Goal: Feedback & Contribution: Leave review/rating

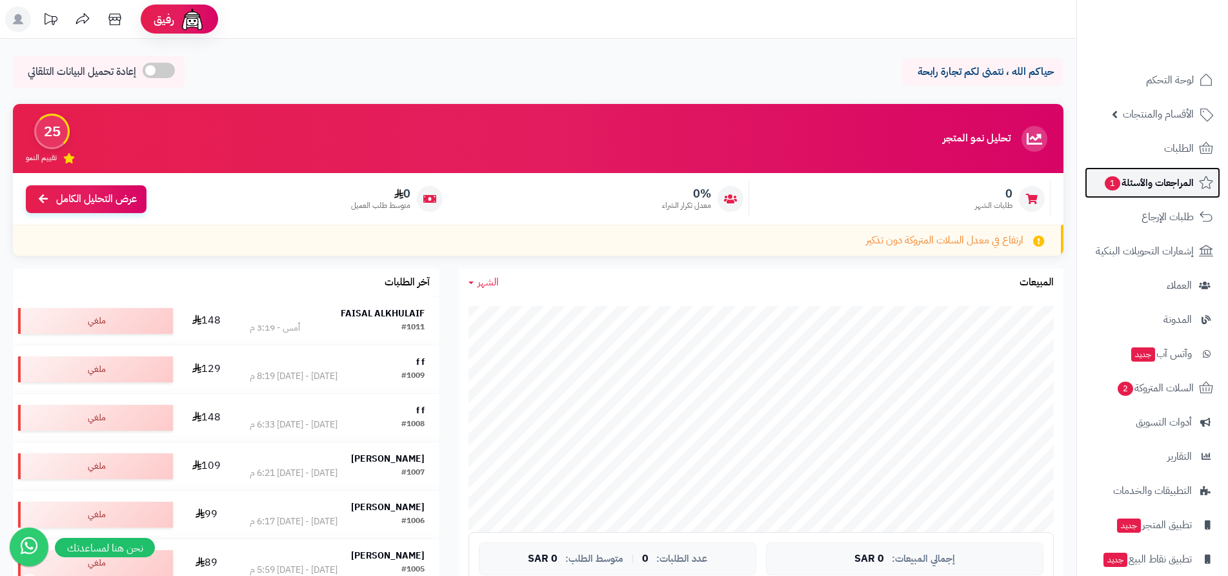
click at [1156, 185] on span "المراجعات والأسئلة 1" at bounding box center [1148, 183] width 90 height 18
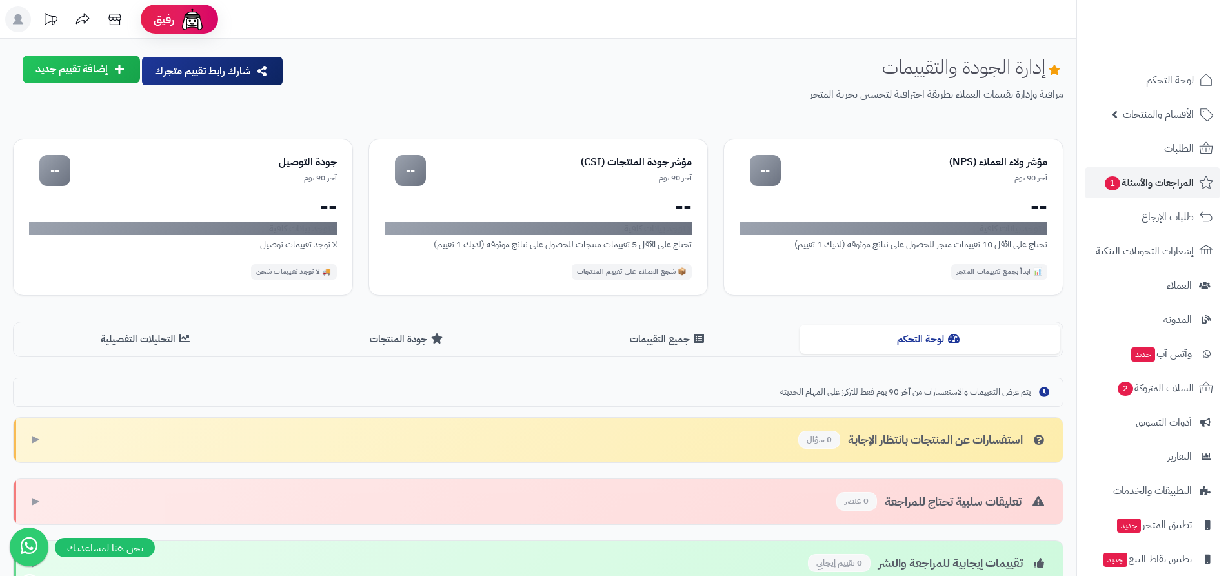
click at [101, 70] on button "إضافة تقييم جديد" at bounding box center [81, 69] width 117 height 28
click at [108, 128] on link "تقييم للمتجر ( آراء العملاء )" at bounding box center [56, 131] width 168 height 28
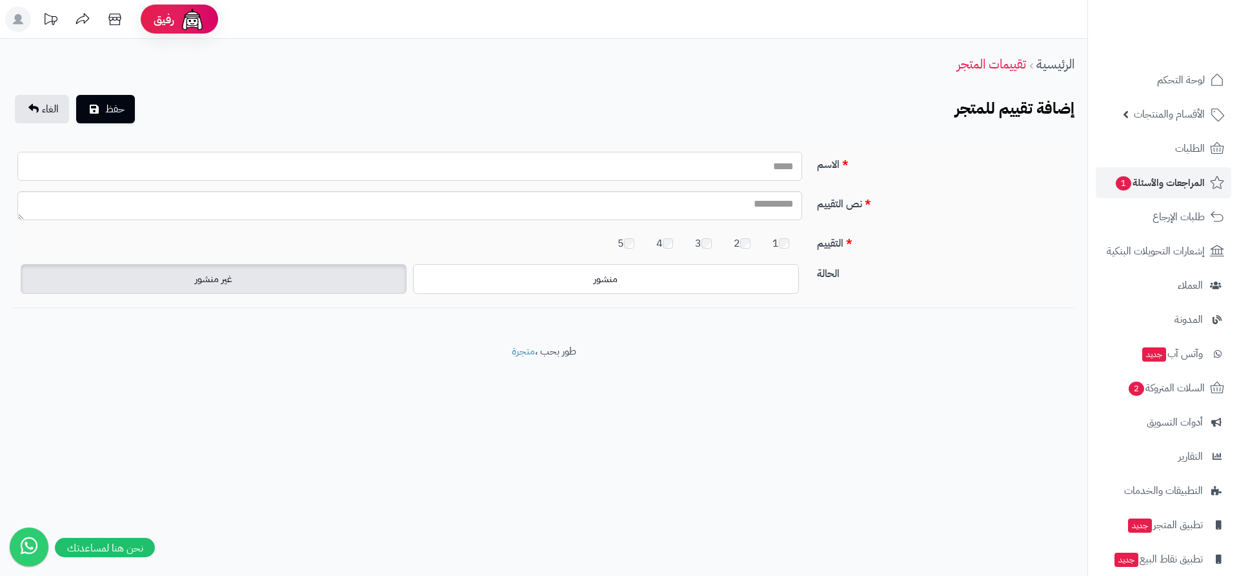
click at [731, 174] on input "الاسم" at bounding box center [409, 166] width 785 height 29
type input "*"
type input "********"
click at [742, 211] on textarea "نص التقييم" at bounding box center [409, 205] width 785 height 29
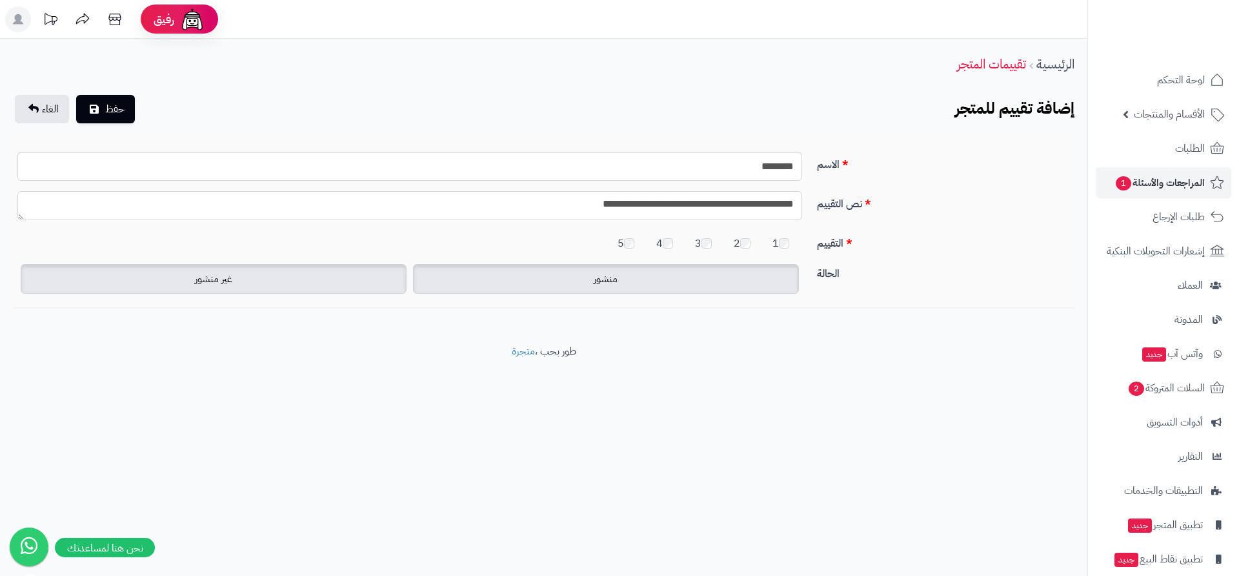
type textarea "**********"
click at [659, 285] on label "منشور" at bounding box center [606, 279] width 386 height 30
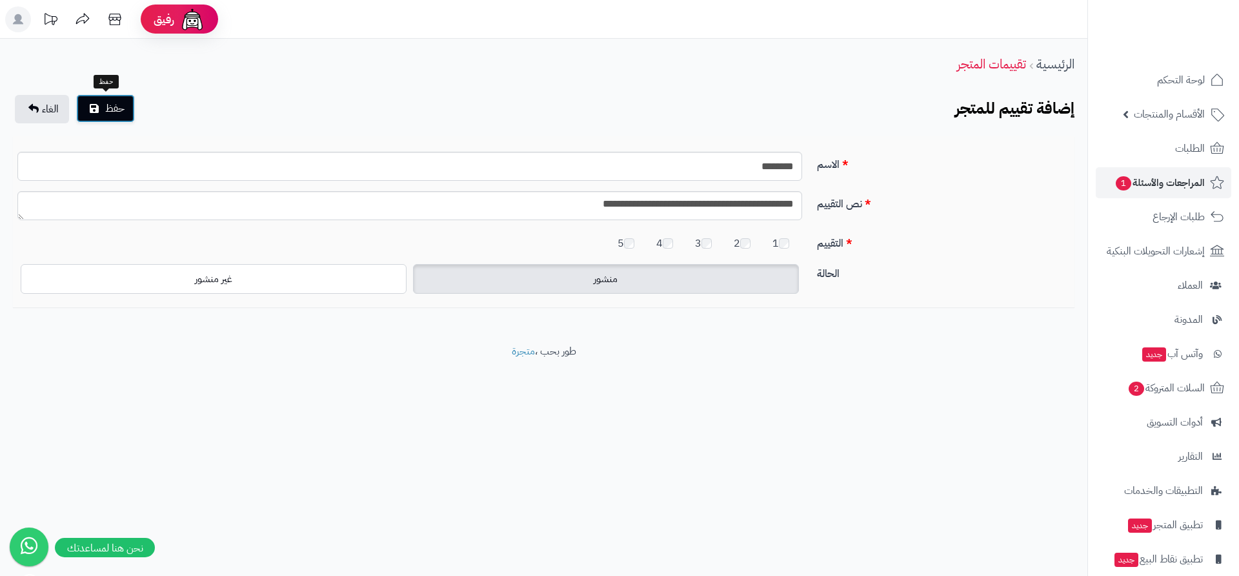
click at [119, 110] on span "حفظ" at bounding box center [114, 108] width 19 height 15
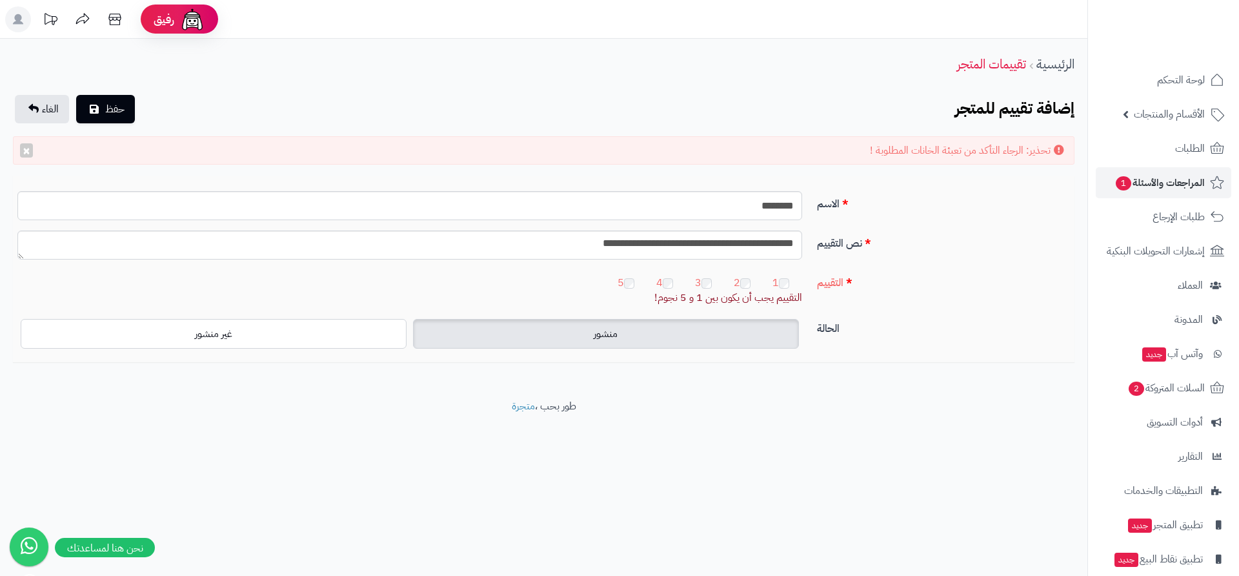
click at [610, 333] on span "منشور" at bounding box center [606, 333] width 24 height 15
click at [112, 108] on span "حفظ" at bounding box center [114, 108] width 19 height 15
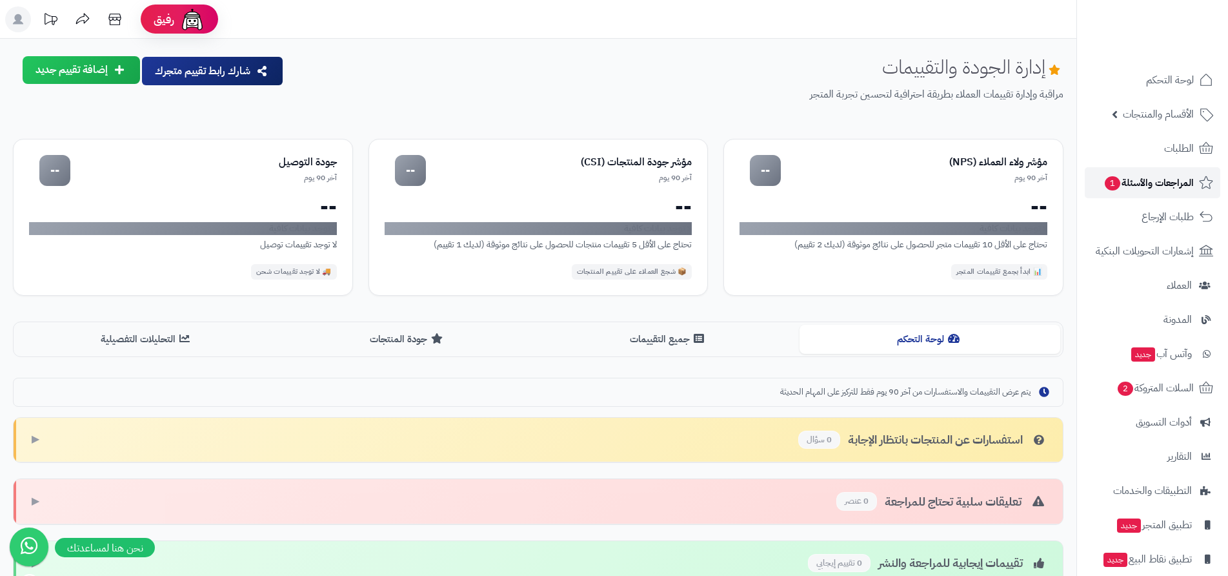
click at [1122, 181] on span "المراجعات والأسئلة 1" at bounding box center [1148, 183] width 90 height 18
click at [105, 69] on button "إضافة تقييم جديد" at bounding box center [81, 69] width 117 height 28
click at [120, 130] on link "تقييم للمتجر ( آراء العملاء )" at bounding box center [56, 131] width 168 height 28
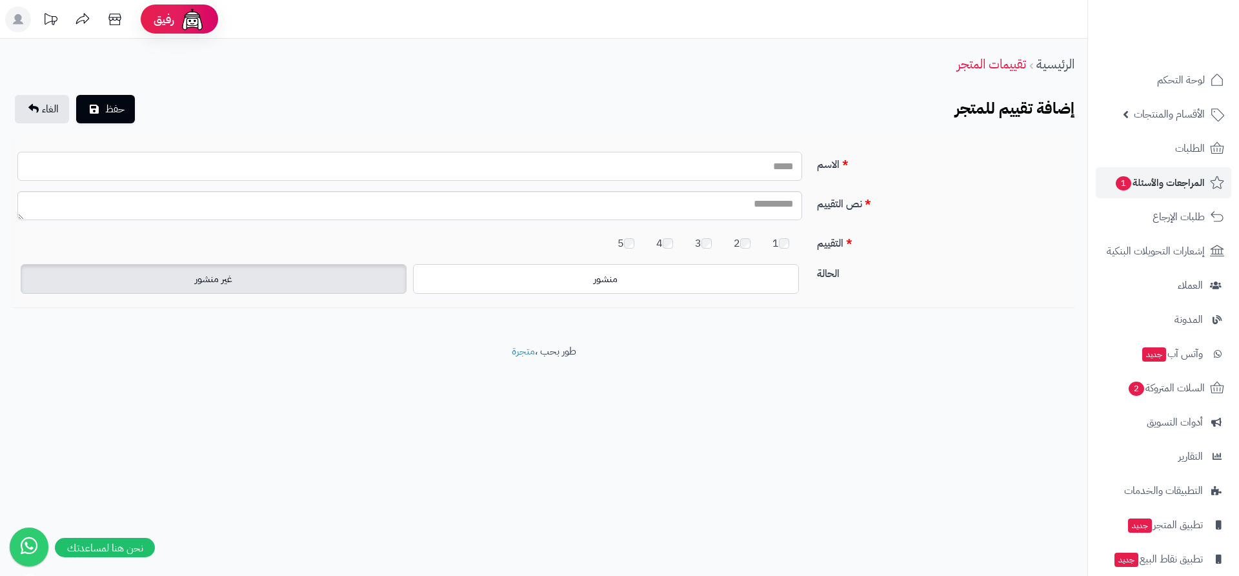
click at [743, 169] on input "الاسم" at bounding box center [409, 166] width 785 height 29
type input "*"
type input "**********"
click at [716, 207] on textarea "نص التقييم" at bounding box center [409, 205] width 785 height 29
type textarea "**********"
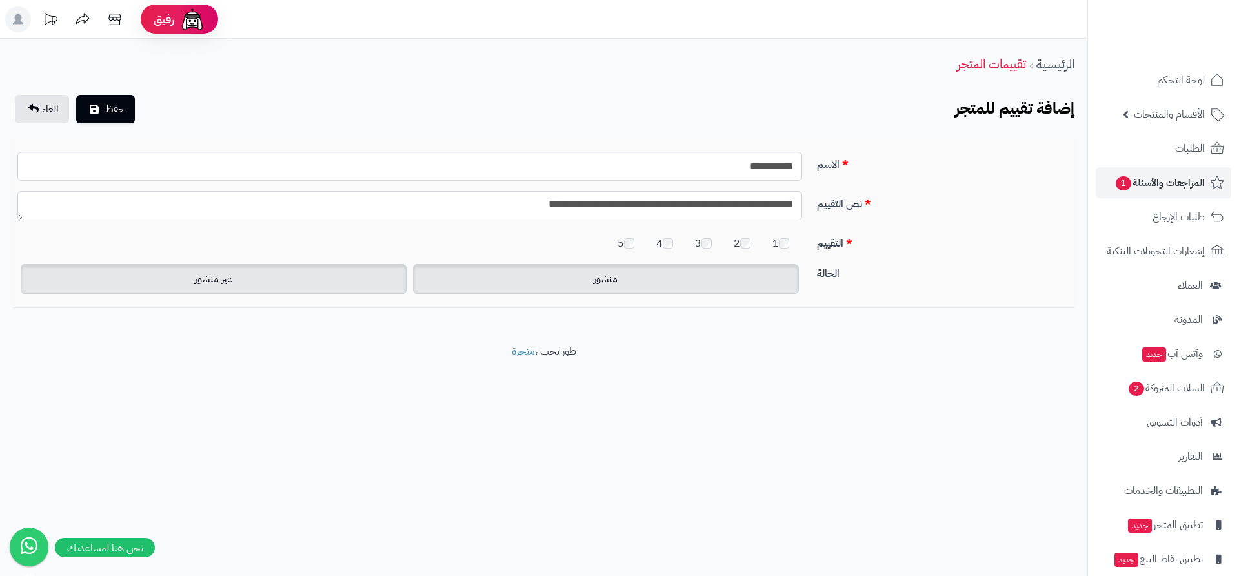
click at [618, 278] on span "منشور" at bounding box center [606, 278] width 24 height 15
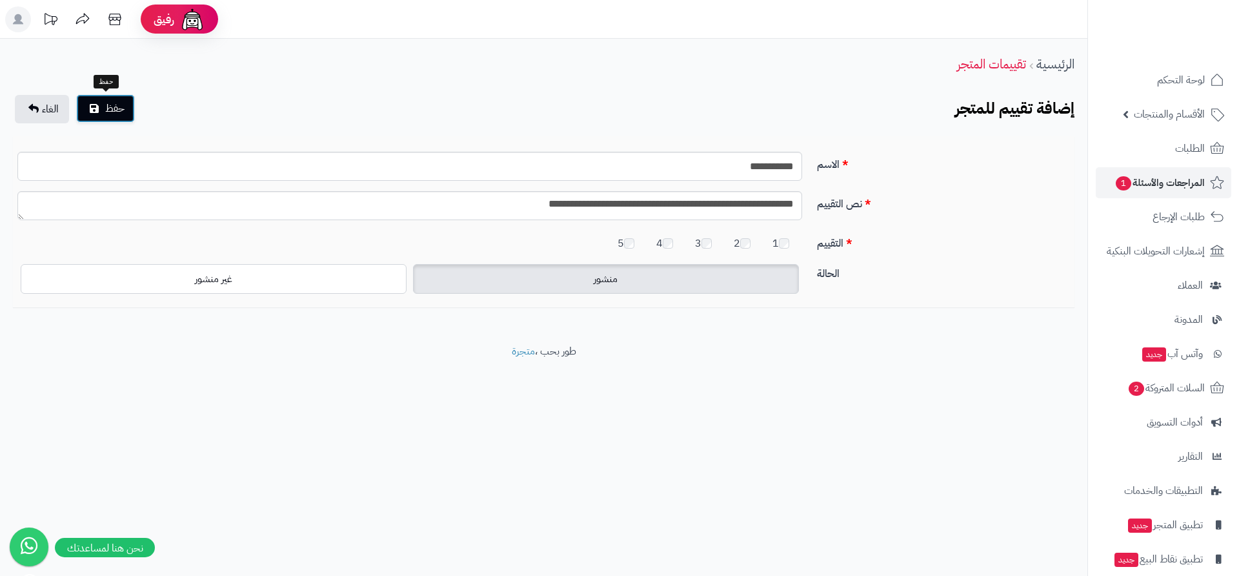
click at [110, 110] on span "حفظ" at bounding box center [114, 108] width 19 height 15
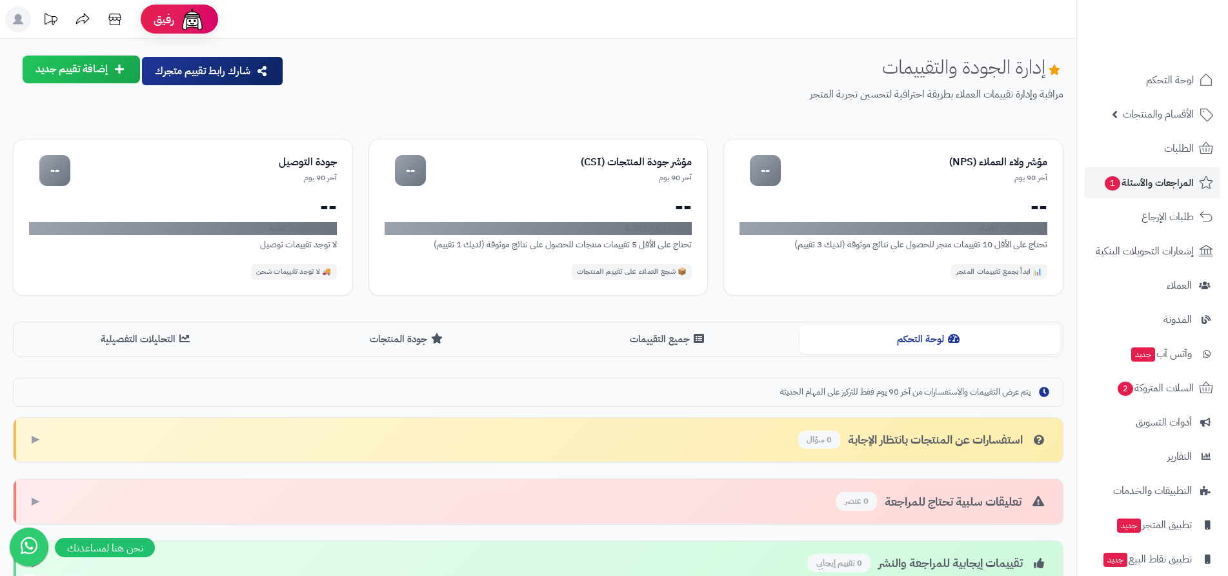
click at [95, 68] on button "إضافة تقييم جديد" at bounding box center [81, 69] width 117 height 28
click at [120, 128] on link "تقييم للمتجر ( آراء العملاء )" at bounding box center [56, 131] width 168 height 28
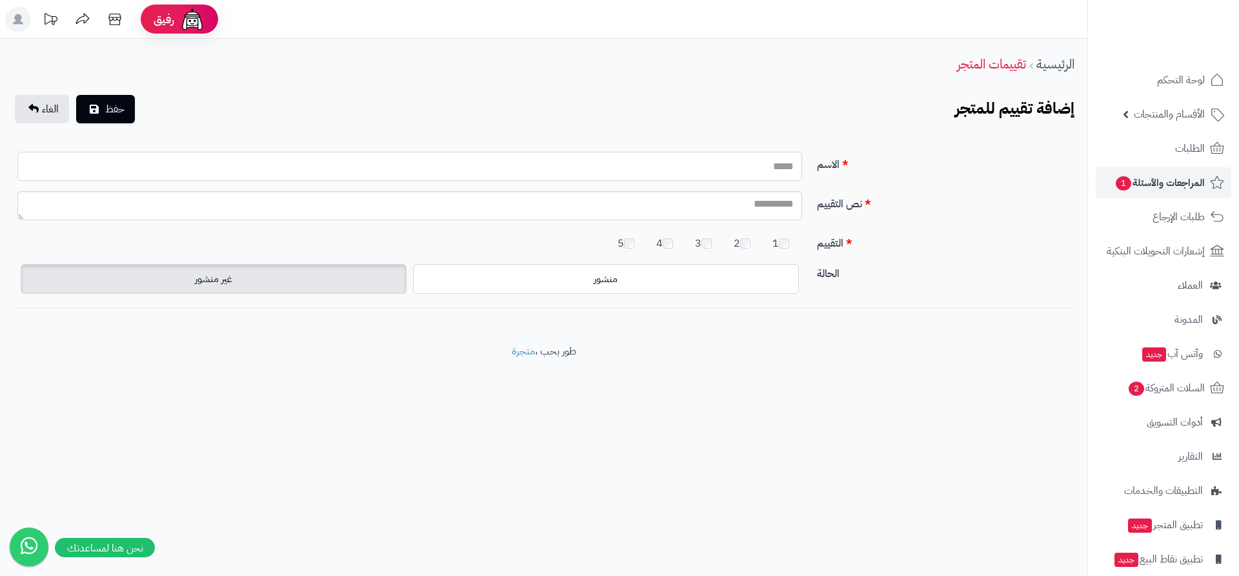
click at [757, 171] on input "الاسم" at bounding box center [409, 166] width 785 height 29
type input "**********"
click at [764, 209] on textarea "نص التقييم" at bounding box center [409, 205] width 785 height 29
type textarea "**********"
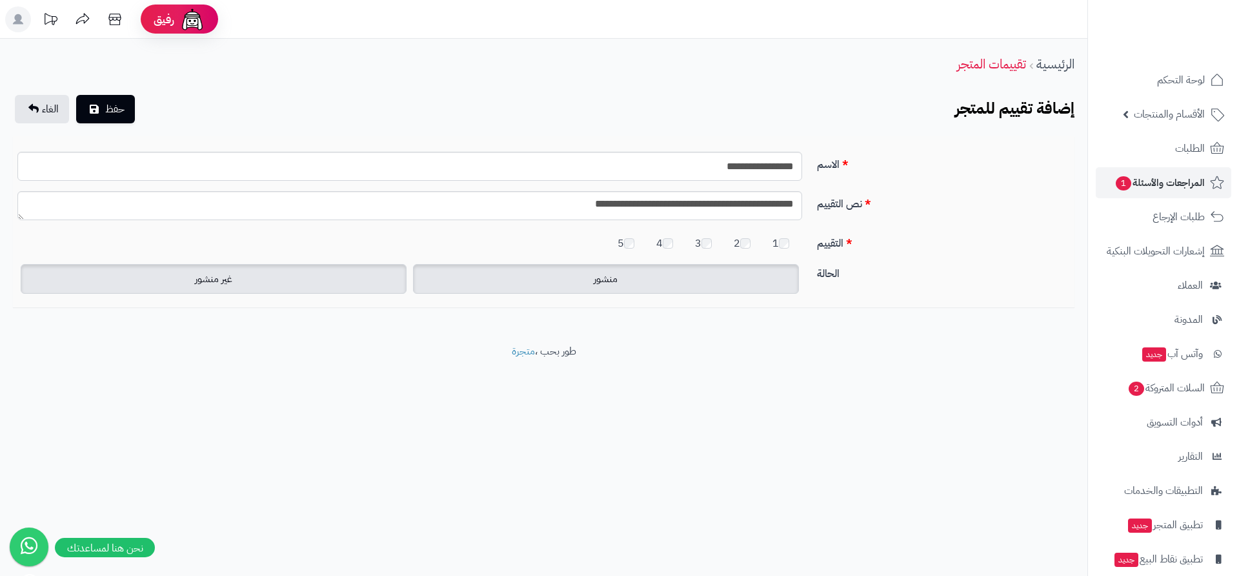
click at [623, 279] on label "منشور" at bounding box center [606, 279] width 386 height 30
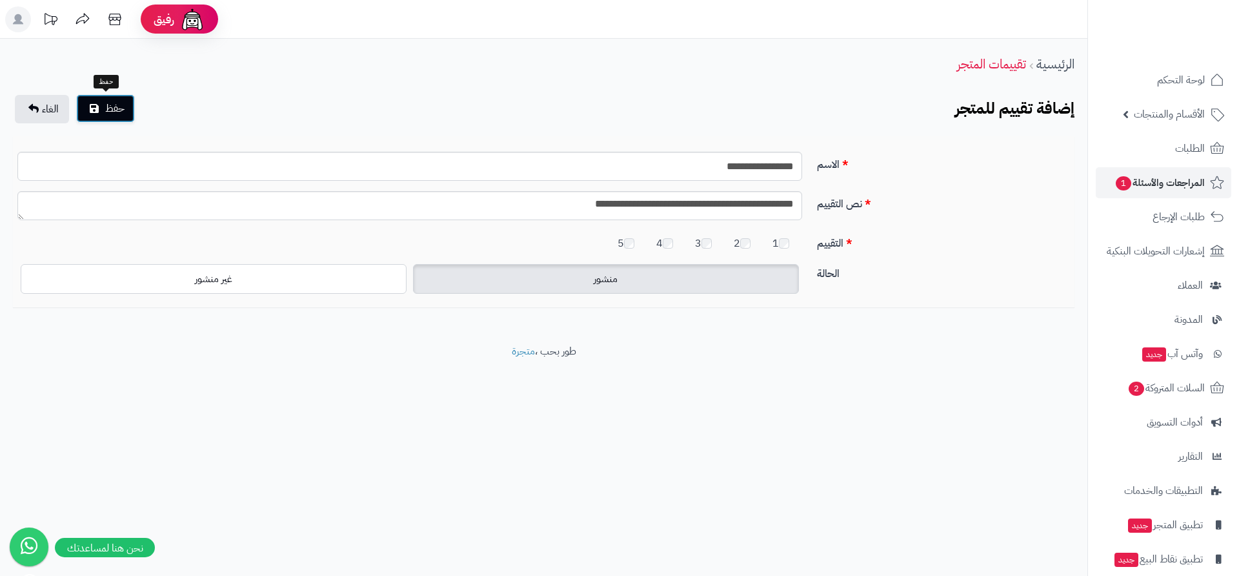
click at [116, 112] on span "حفظ" at bounding box center [114, 108] width 19 height 15
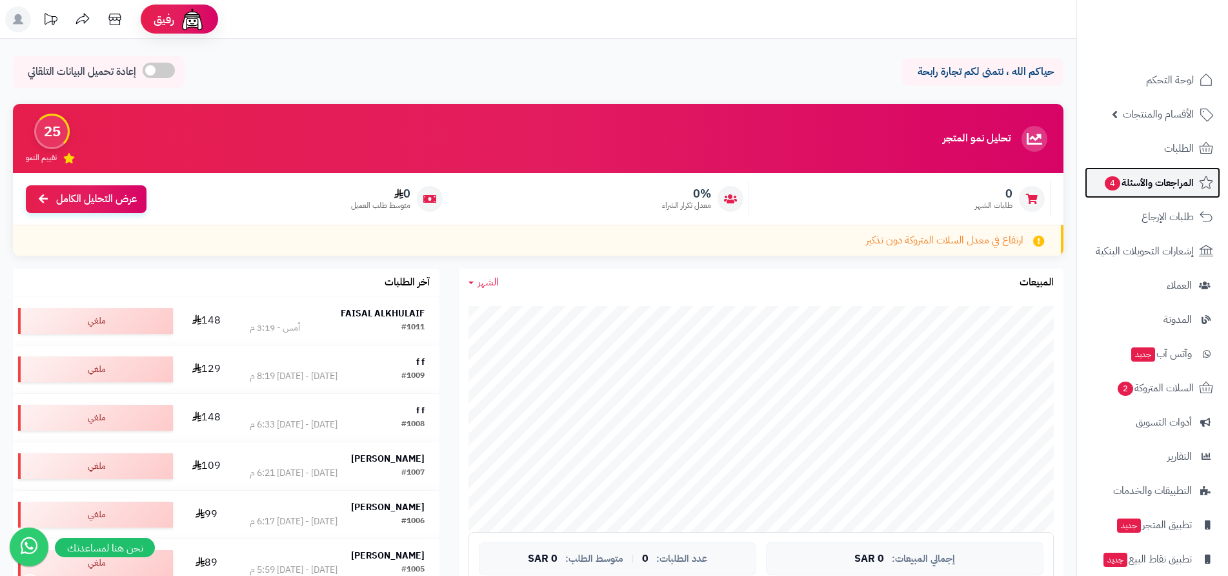
click at [1158, 185] on span "المراجعات والأسئلة 4" at bounding box center [1148, 183] width 90 height 18
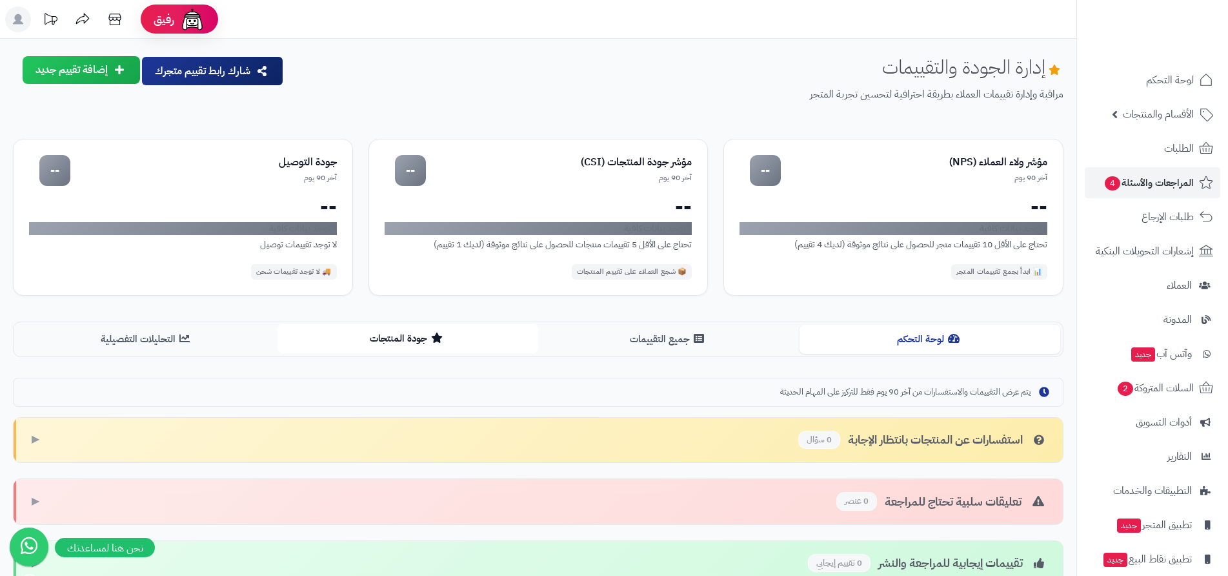
click at [430, 339] on button "جودة المنتجات" at bounding box center [407, 338] width 261 height 29
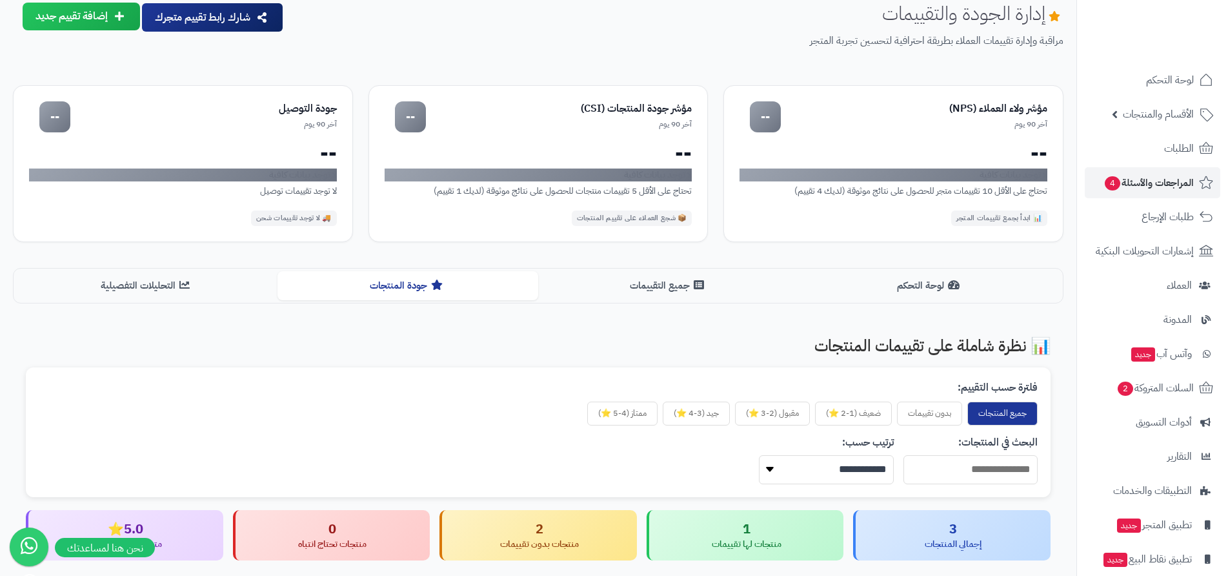
scroll to position [129, 0]
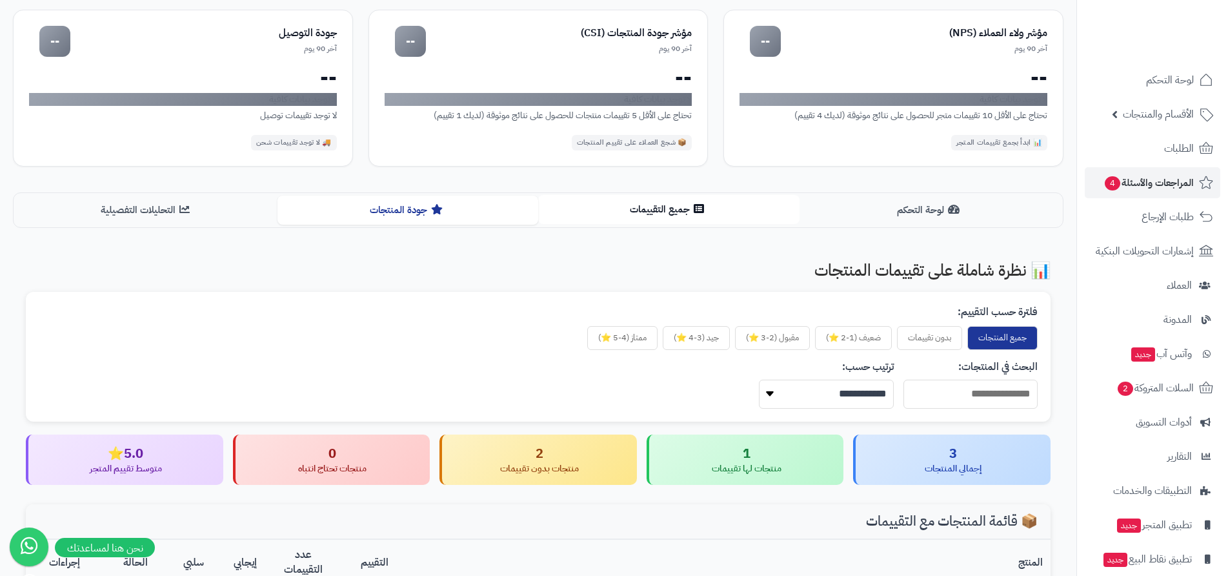
click at [674, 210] on button "جميع التقييمات" at bounding box center [668, 209] width 261 height 29
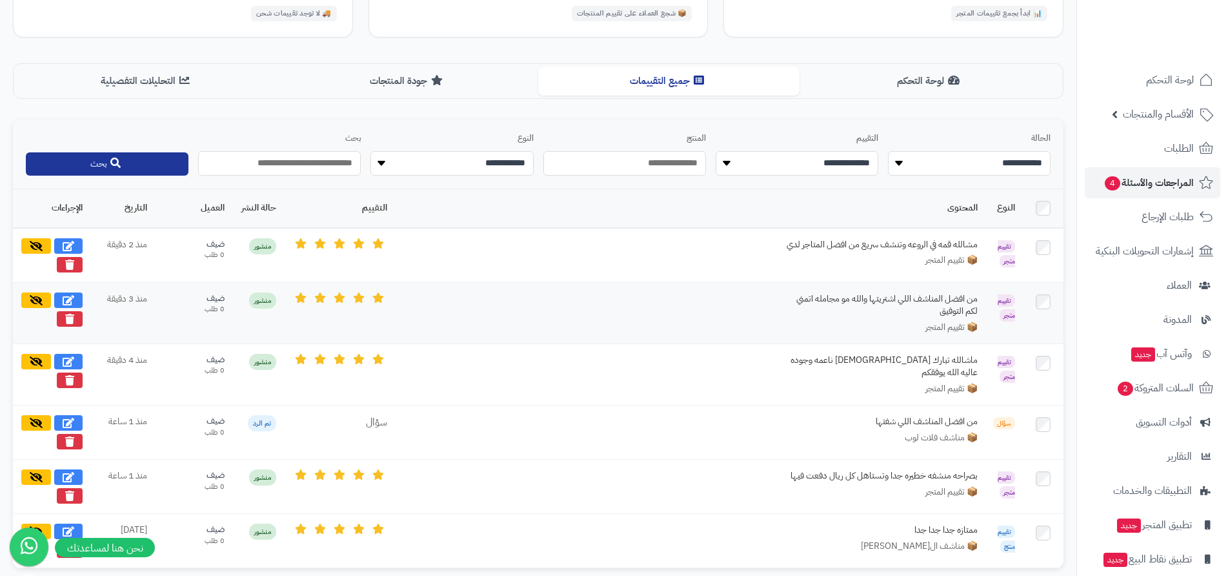
scroll to position [323, 0]
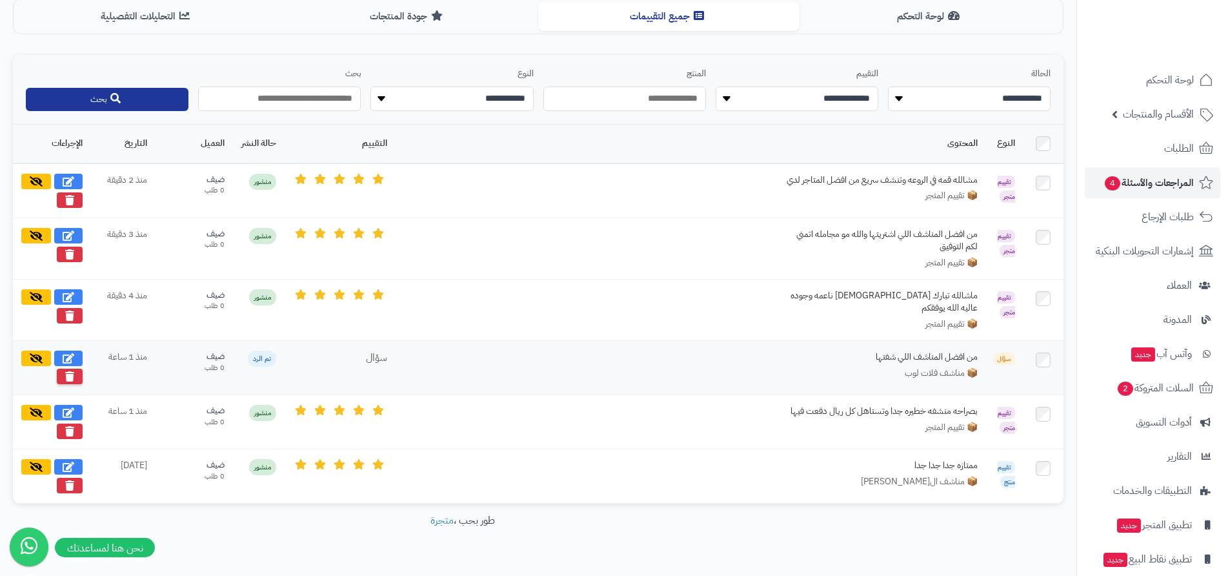
click at [70, 371] on icon at bounding box center [69, 376] width 9 height 10
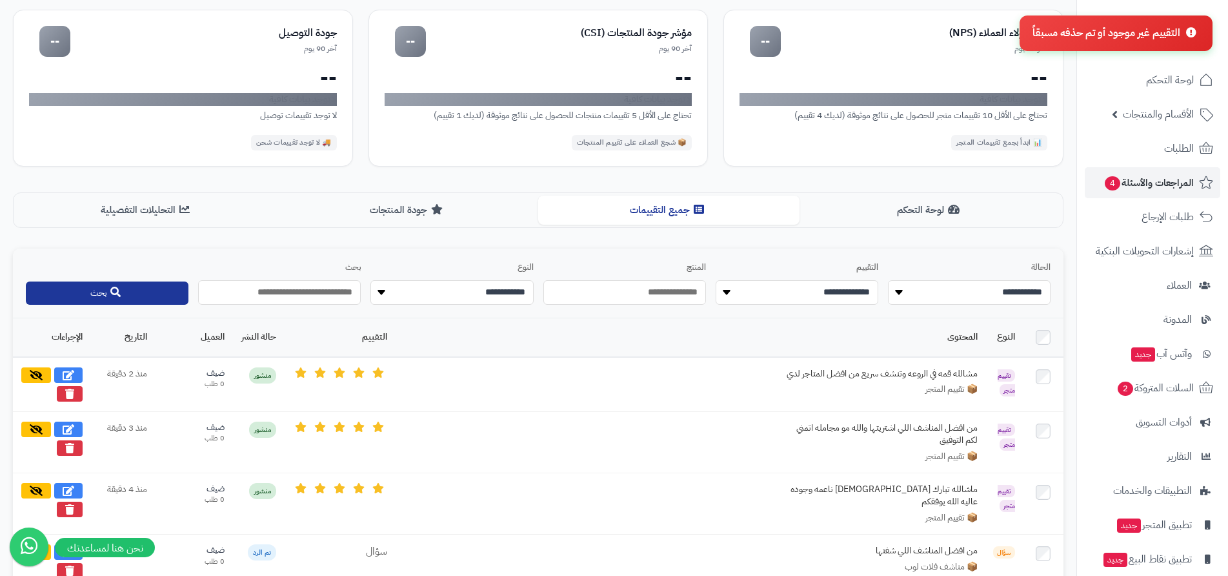
scroll to position [0, 0]
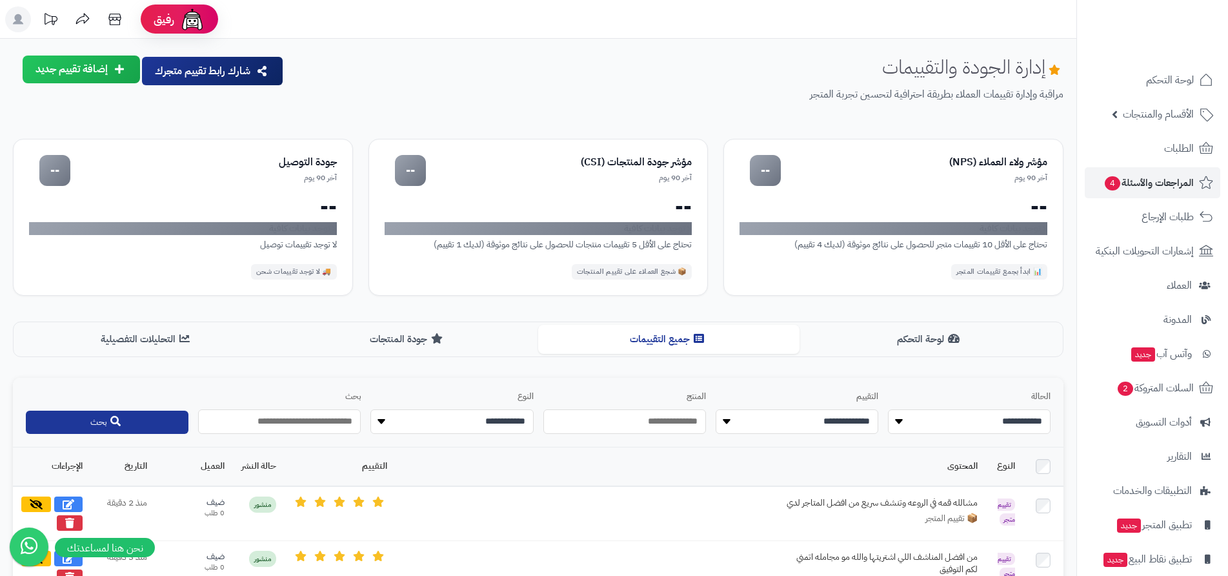
click at [119, 66] on icon at bounding box center [119, 69] width 9 height 10
click at [113, 132] on link "تقييم للمتجر ( آراء العملاء )" at bounding box center [56, 131] width 168 height 28
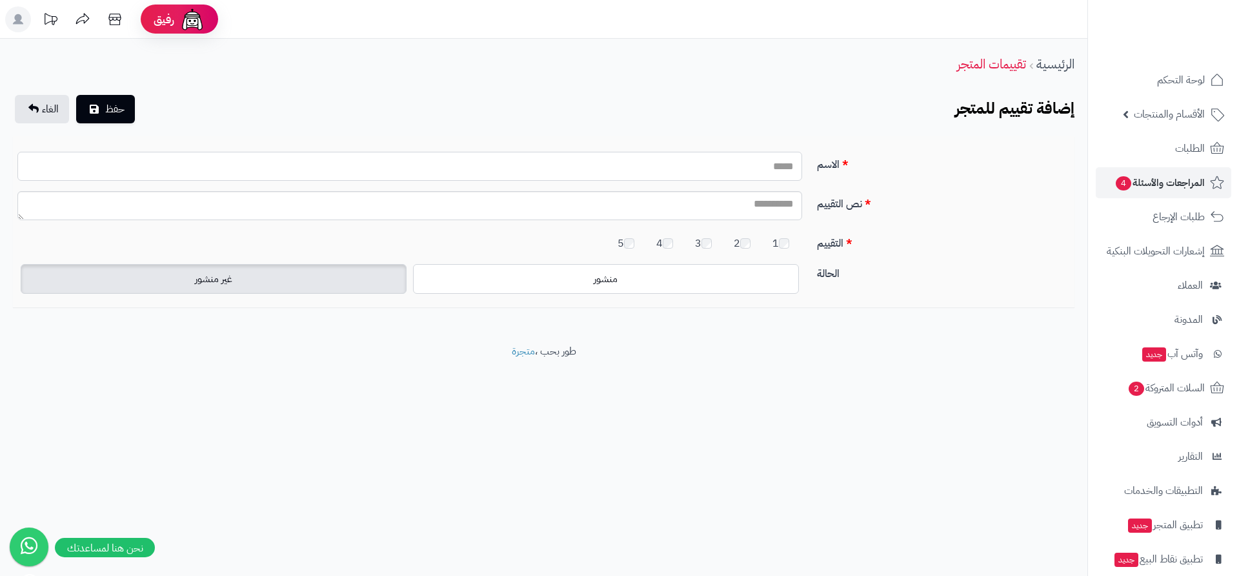
click at [741, 163] on input "الاسم" at bounding box center [409, 166] width 785 height 29
type input "*"
type input "*********"
click at [751, 205] on textarea "نص التقييم" at bounding box center [409, 205] width 785 height 29
type textarea "**********"
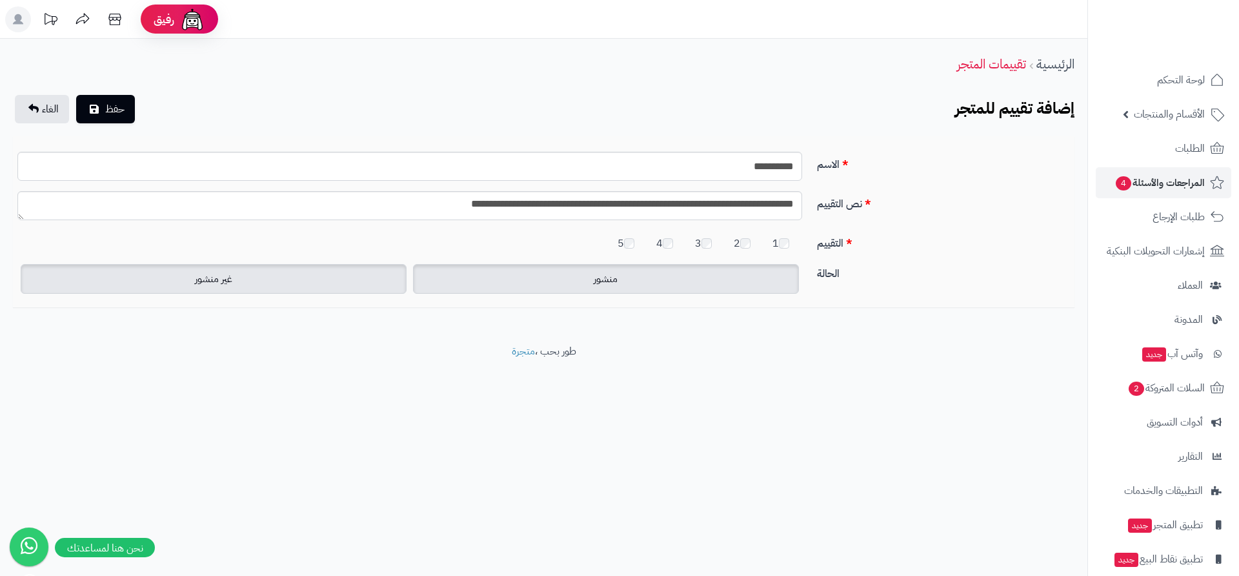
click at [607, 281] on span "منشور" at bounding box center [606, 278] width 24 height 15
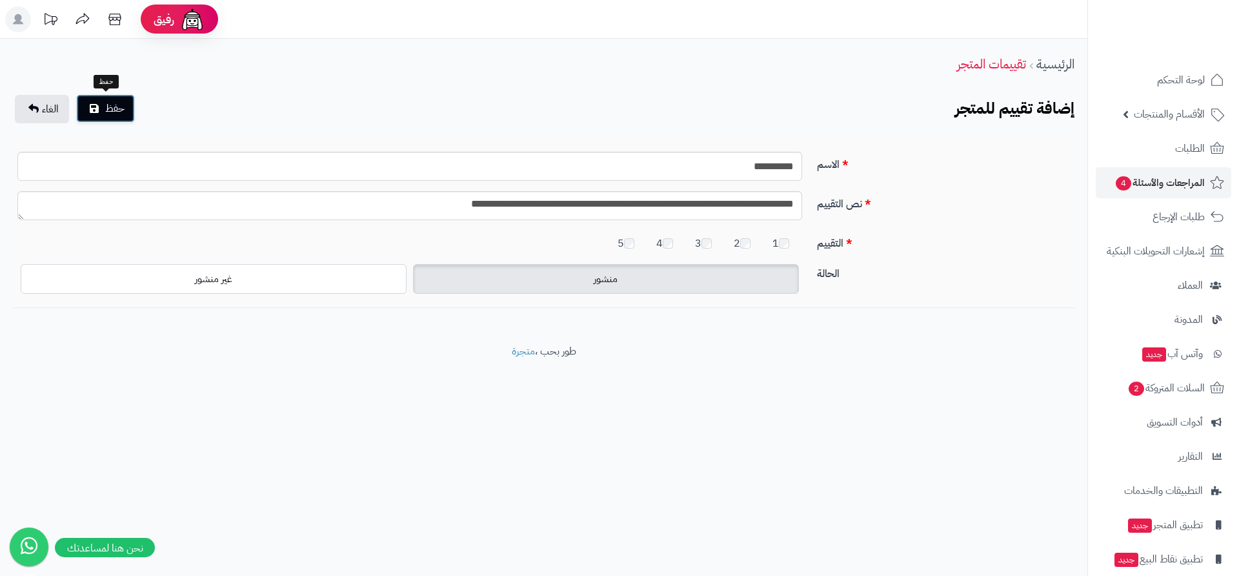
click at [110, 112] on span "حفظ" at bounding box center [114, 108] width 19 height 15
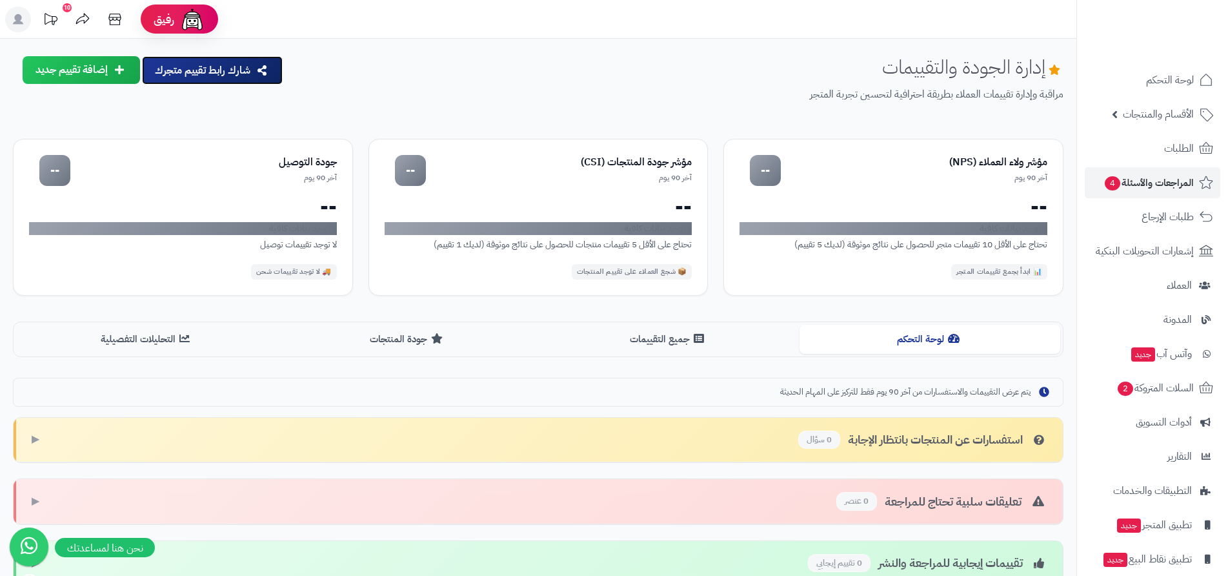
click at [236, 74] on button "شارك رابط تقييم متجرك" at bounding box center [212, 70] width 141 height 28
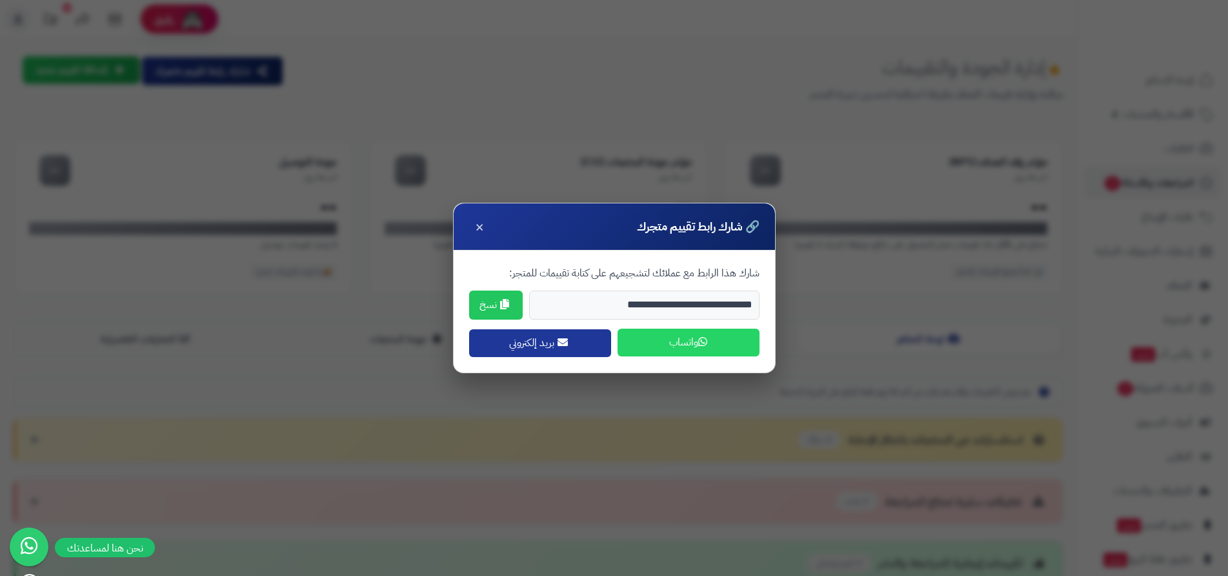
click at [685, 342] on button "واتساب" at bounding box center [689, 342] width 142 height 28
click at [549, 348] on button "بريد إلكتروني" at bounding box center [540, 342] width 142 height 28
